Goal: Task Accomplishment & Management: Manage account settings

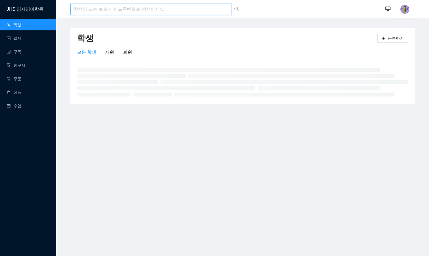
click at [159, 9] on input "search" at bounding box center [150, 9] width 161 height 11
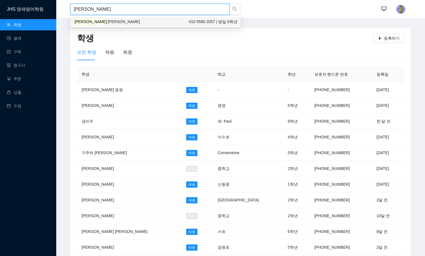
type input "[PERSON_NAME]"
click at [89, 15] on div "[PERSON_NAME]" at bounding box center [155, 9] width 171 height 19
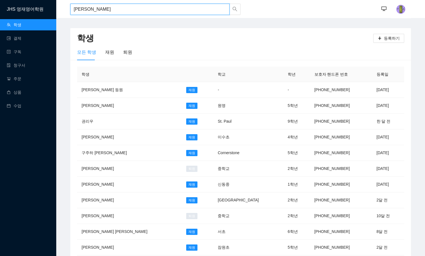
click at [88, 8] on input "[PERSON_NAME]" at bounding box center [149, 9] width 159 height 11
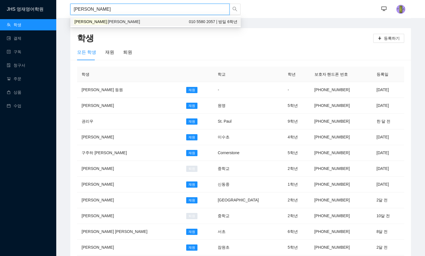
click at [108, 22] on span "[PERSON_NAME]" at bounding box center [124, 21] width 32 height 5
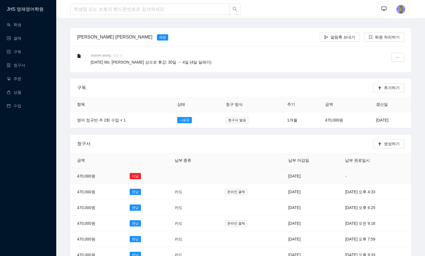
click at [284, 178] on td "[DATE]" at bounding box center [310, 176] width 57 height 16
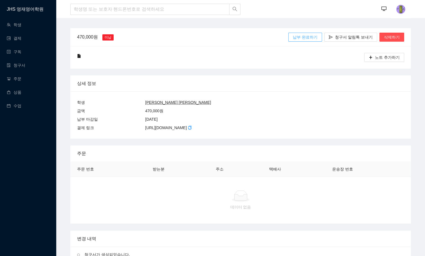
click at [313, 39] on span "납부 완료하기" at bounding box center [305, 37] width 25 height 6
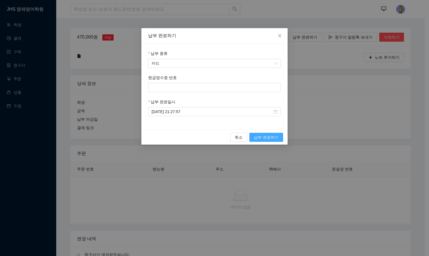
click at [258, 137] on span "납부 완료하기" at bounding box center [266, 137] width 25 height 6
